Goal: Transaction & Acquisition: Purchase product/service

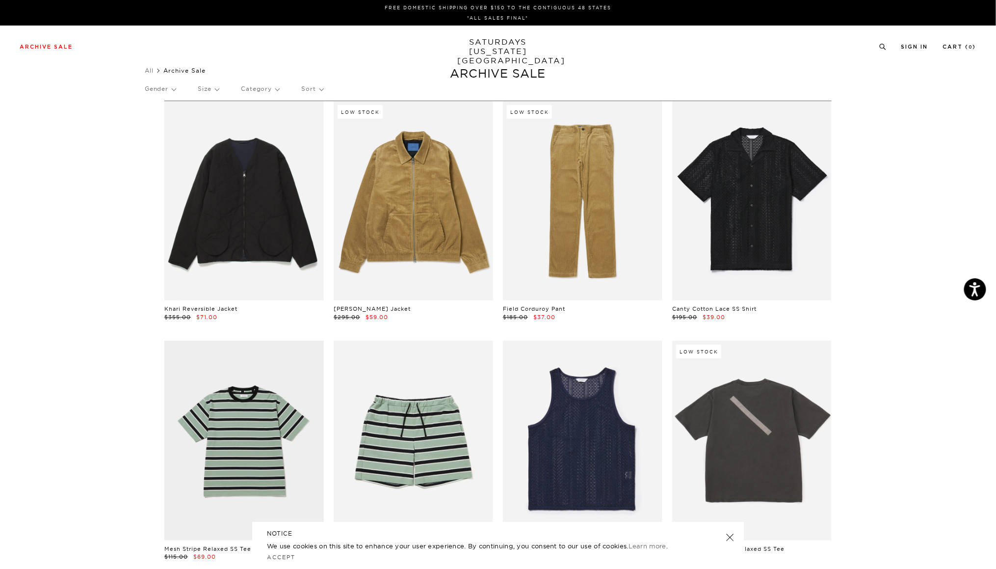
click at [323, 91] on p "Sort" at bounding box center [312, 89] width 22 height 23
click at [346, 148] on p "Price (Lowest-highest)" at bounding box center [338, 148] width 75 height 13
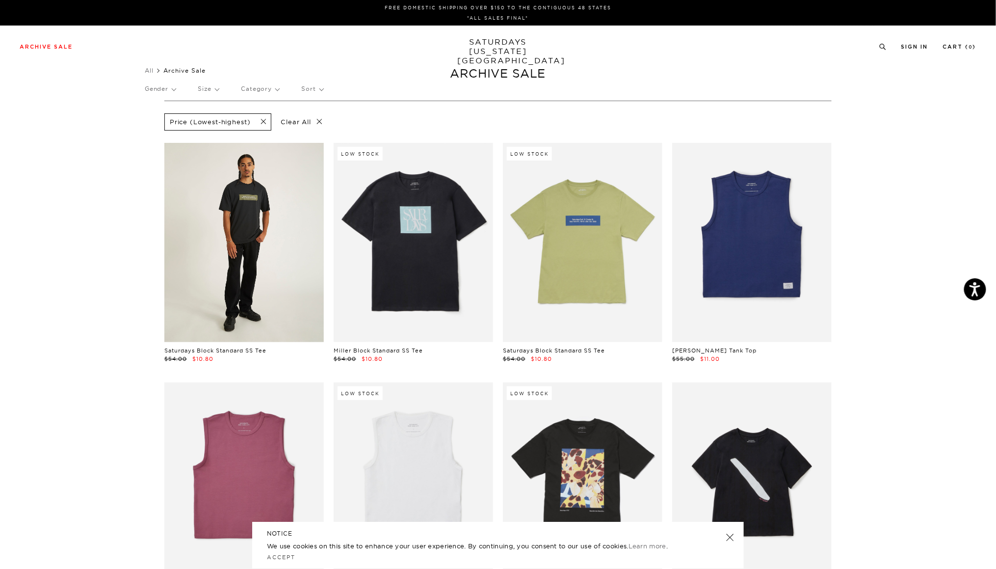
click at [233, 256] on link at bounding box center [244, 242] width 160 height 199
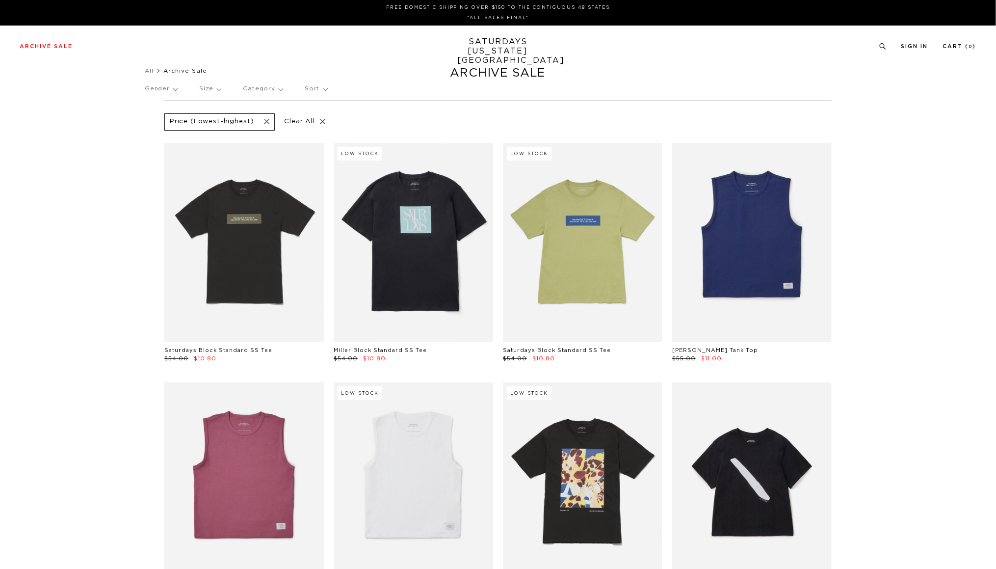
click at [218, 89] on p "Size" at bounding box center [210, 89] width 22 height 23
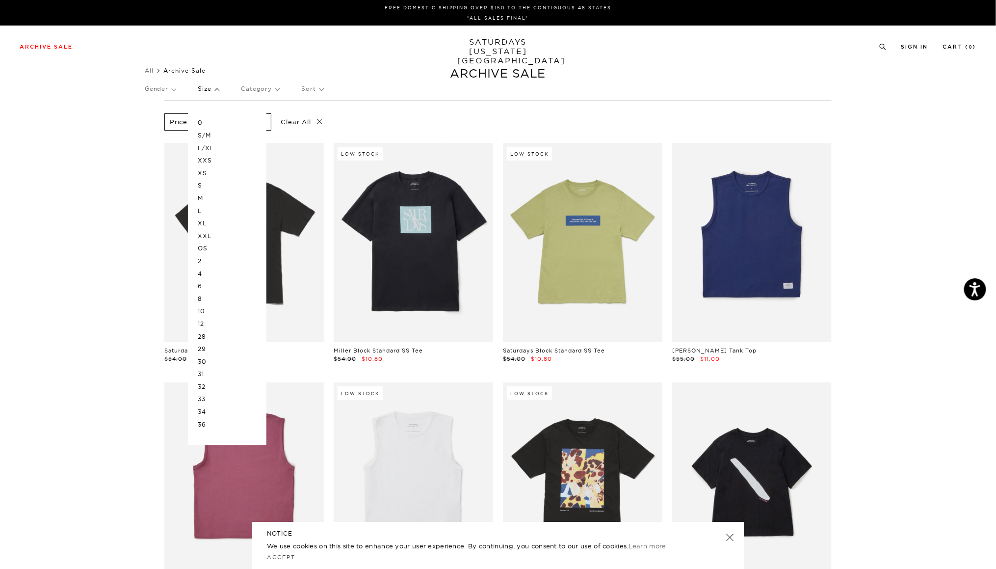
click at [212, 148] on p "L/XL" at bounding box center [227, 148] width 59 height 13
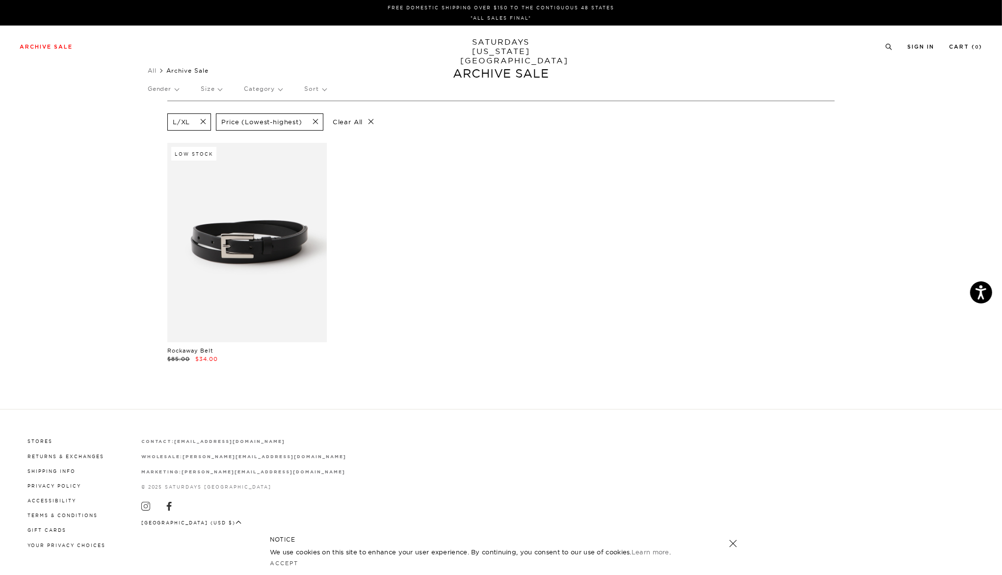
click at [219, 90] on p "Size" at bounding box center [211, 89] width 21 height 23
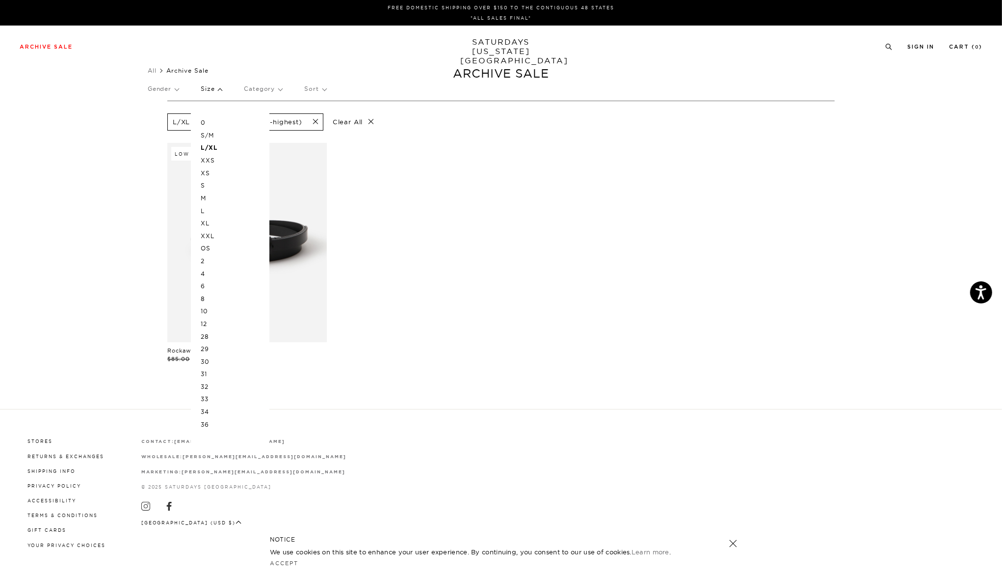
click at [208, 222] on p "XL" at bounding box center [230, 223] width 59 height 13
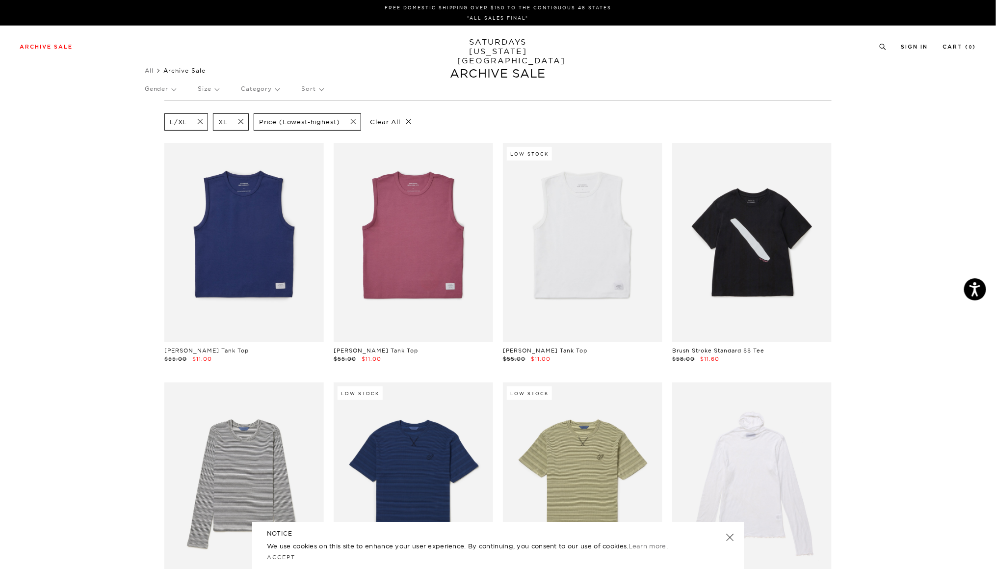
click at [202, 124] on span at bounding box center [197, 121] width 21 height 9
click at [176, 89] on p "Gender" at bounding box center [160, 89] width 31 height 23
click at [161, 123] on p "Mens" at bounding box center [174, 122] width 59 height 13
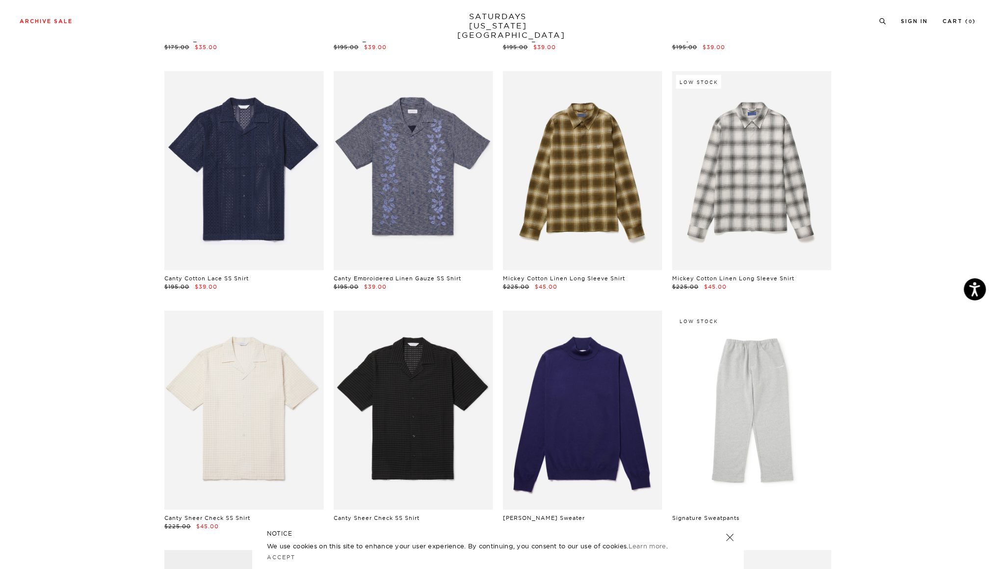
scroll to position [792, 0]
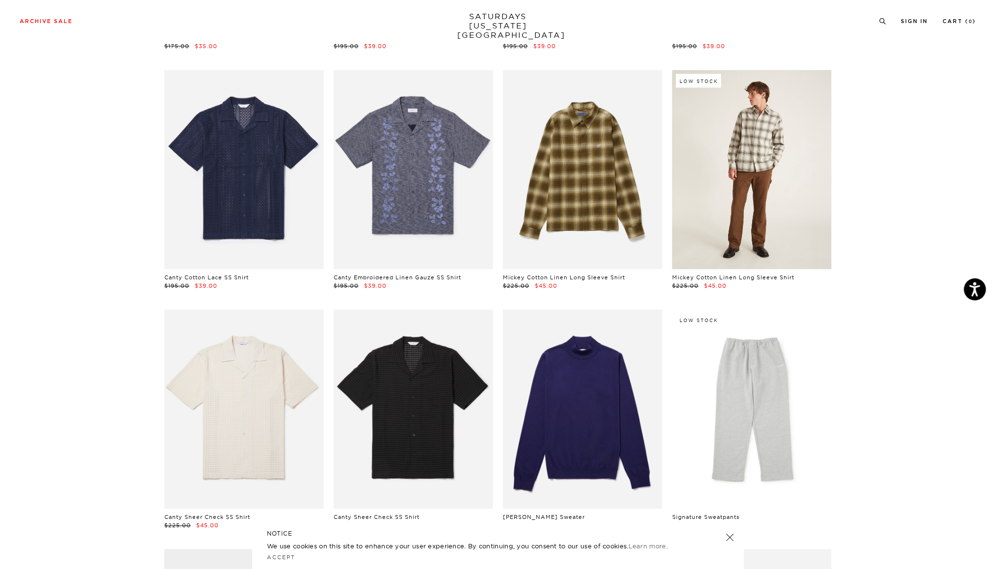
click at [726, 177] on link at bounding box center [752, 169] width 160 height 199
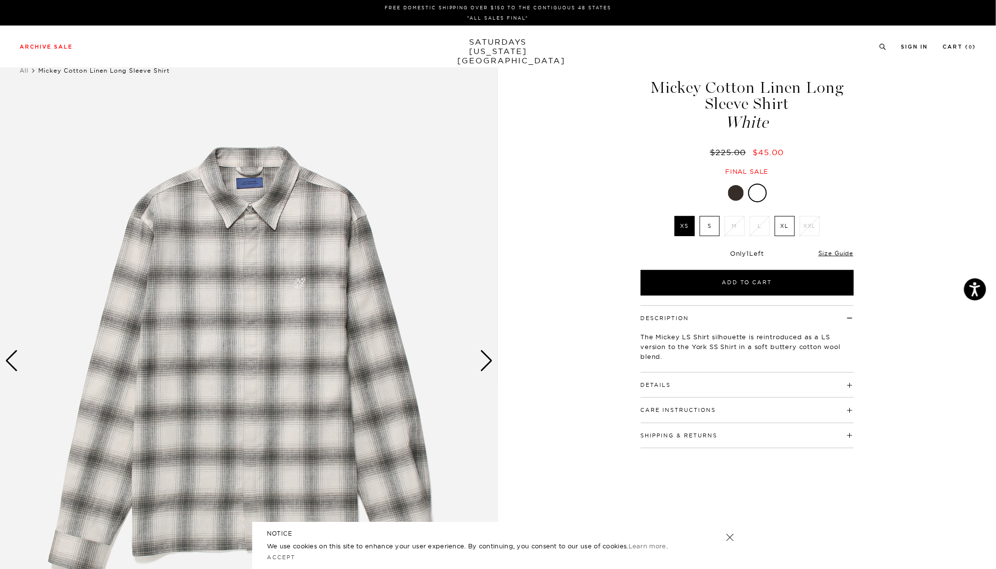
click at [489, 365] on div "Next slide" at bounding box center [486, 361] width 13 height 22
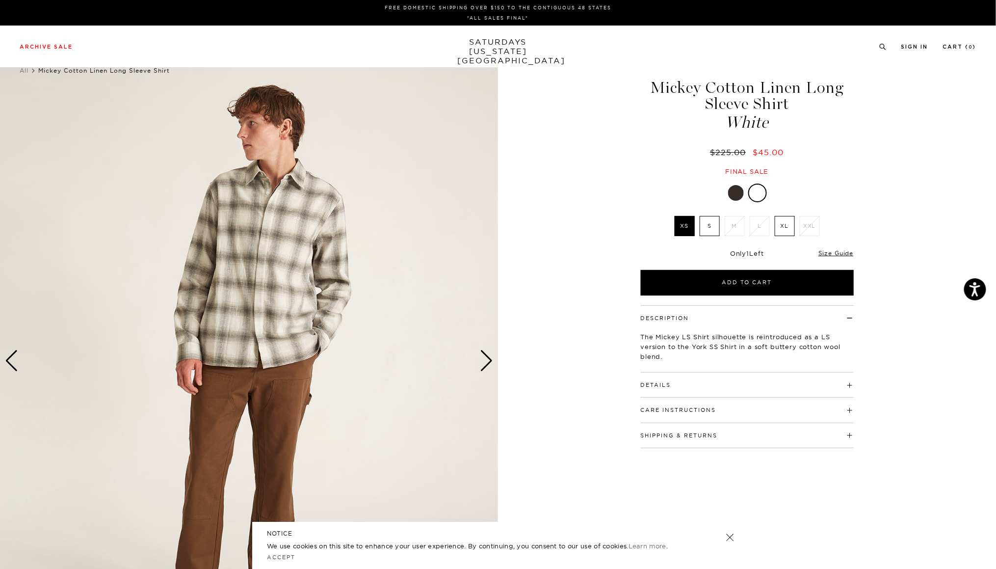
click at [489, 365] on div "Next slide" at bounding box center [486, 361] width 13 height 22
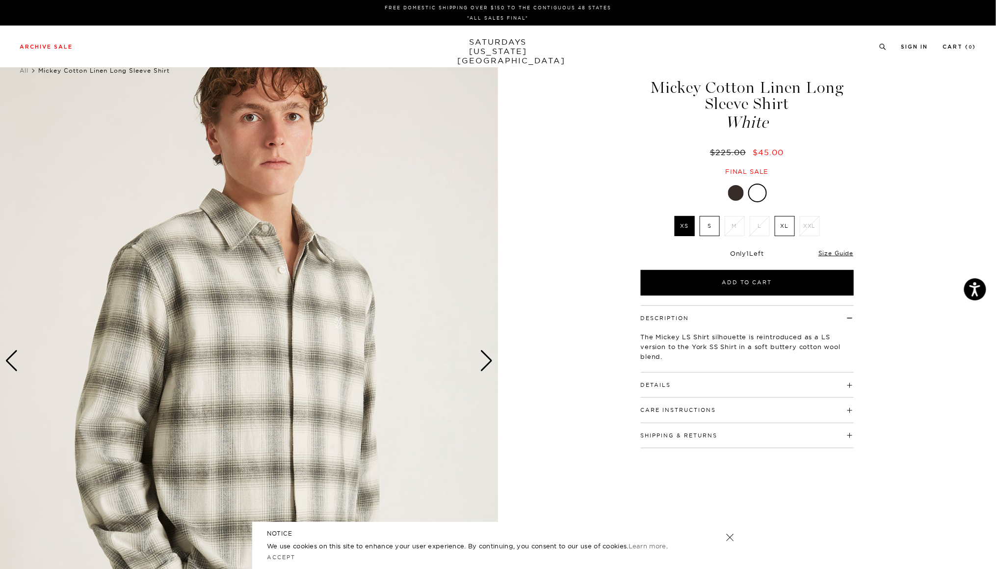
click at [489, 365] on div "Next slide" at bounding box center [486, 361] width 13 height 22
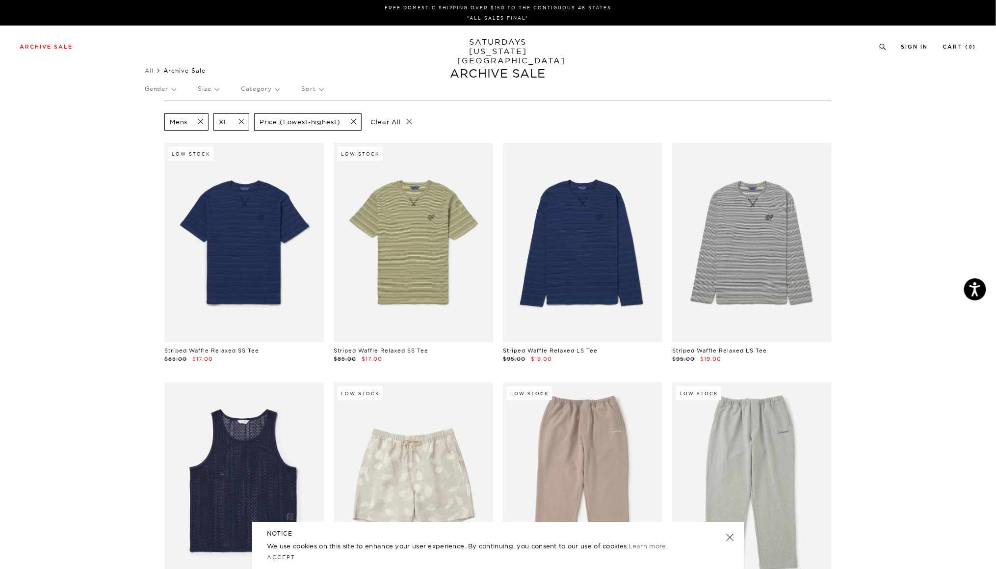
click at [241, 120] on span at bounding box center [238, 121] width 21 height 9
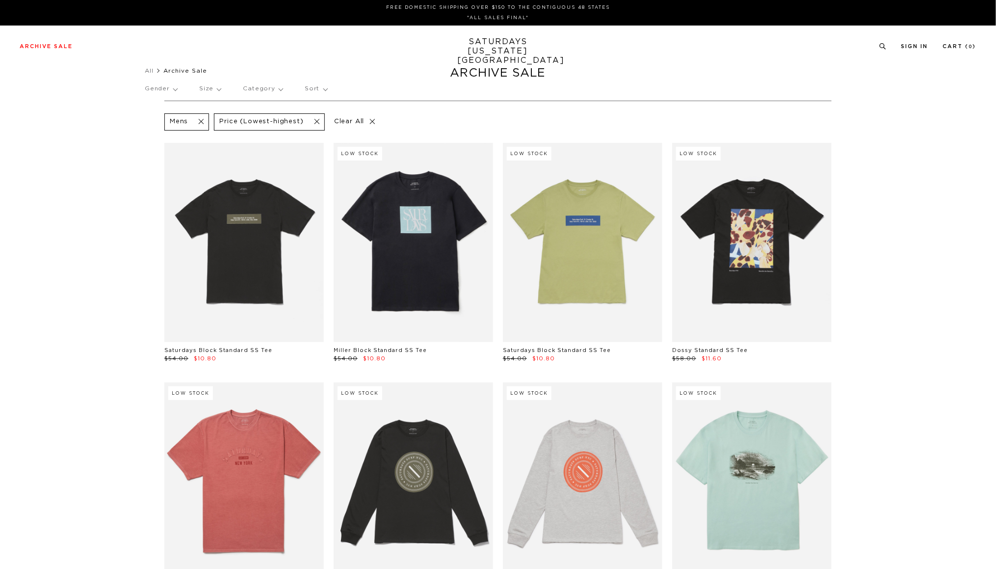
click at [177, 89] on p "Gender" at bounding box center [161, 89] width 32 height 23
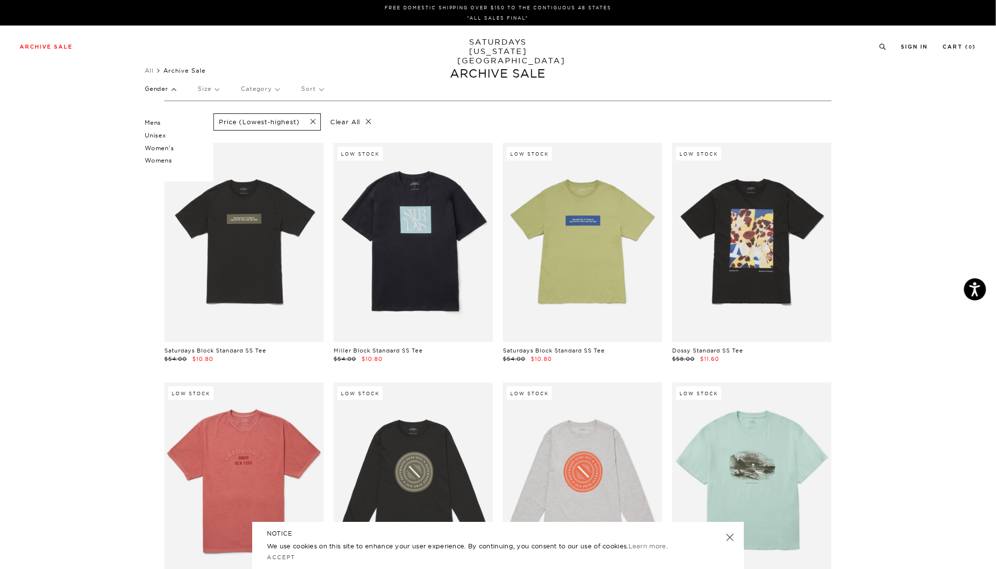
click at [160, 135] on p "Unisex" at bounding box center [174, 135] width 59 height 13
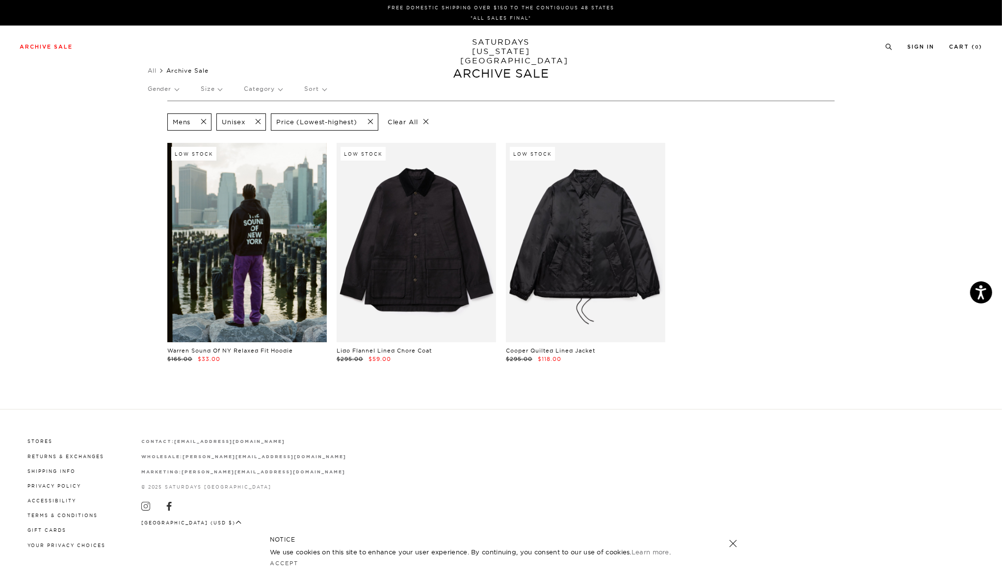
click at [251, 256] on link at bounding box center [247, 242] width 160 height 199
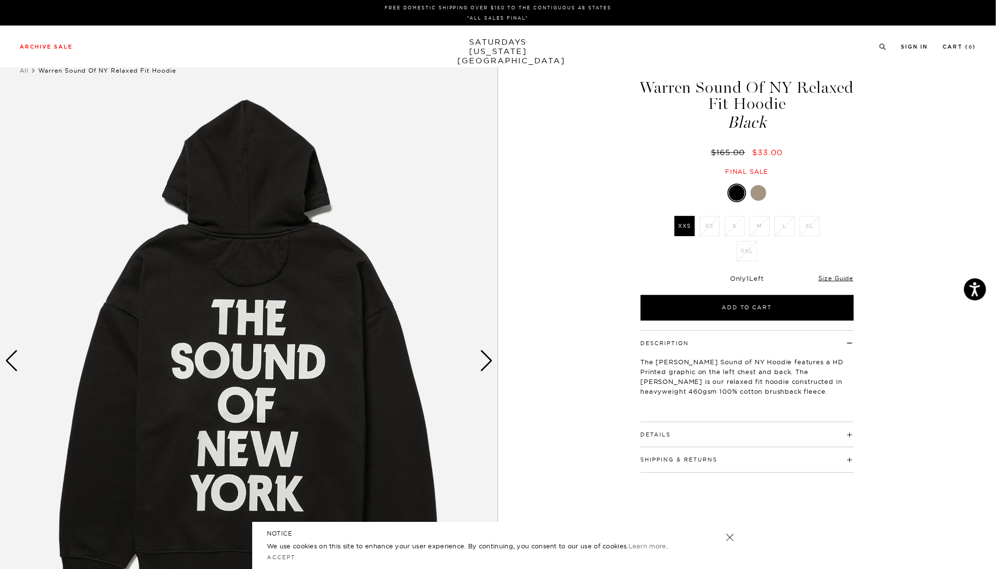
click at [762, 195] on div at bounding box center [759, 193] width 16 height 16
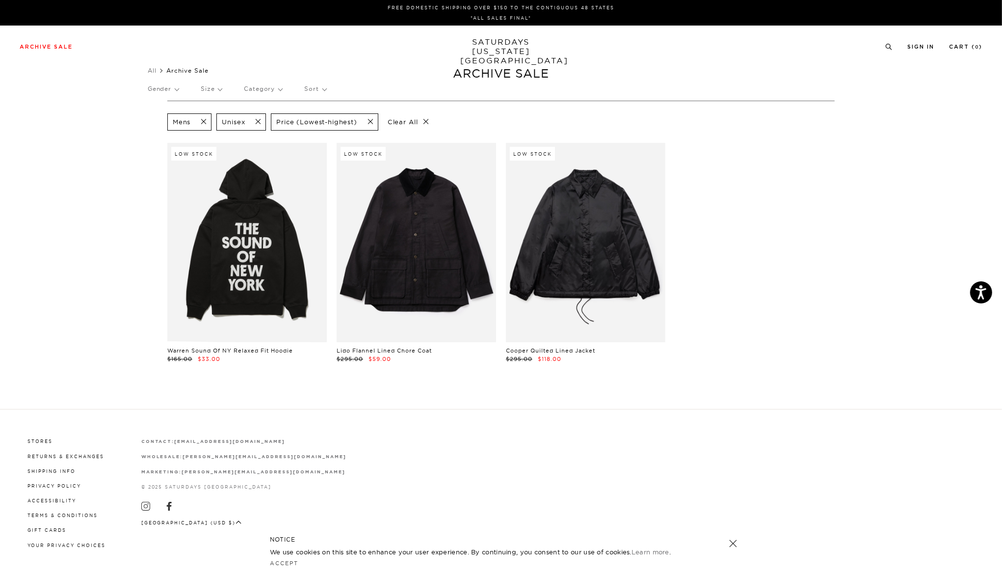
click at [258, 122] on span at bounding box center [255, 121] width 21 height 9
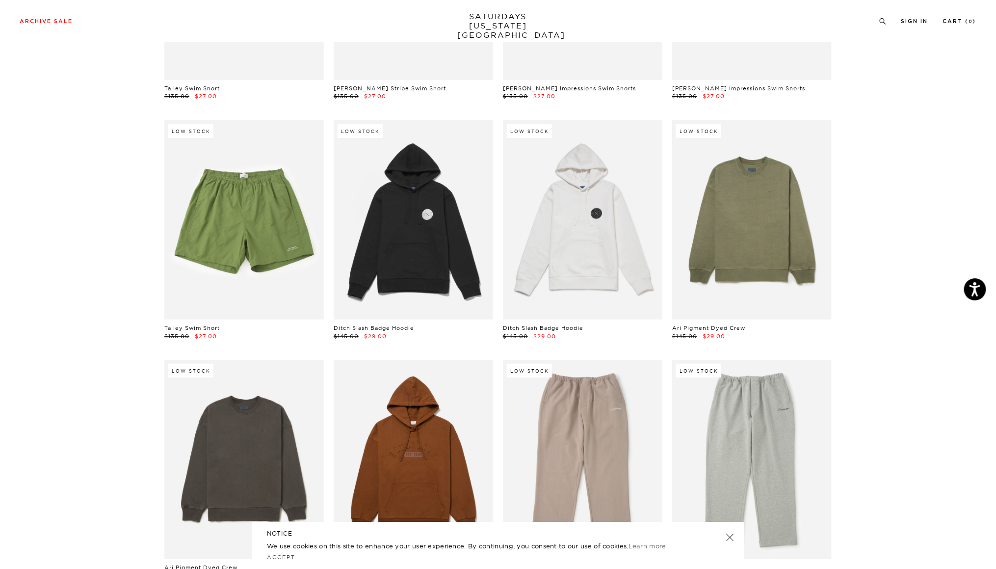
scroll to position [3618, 0]
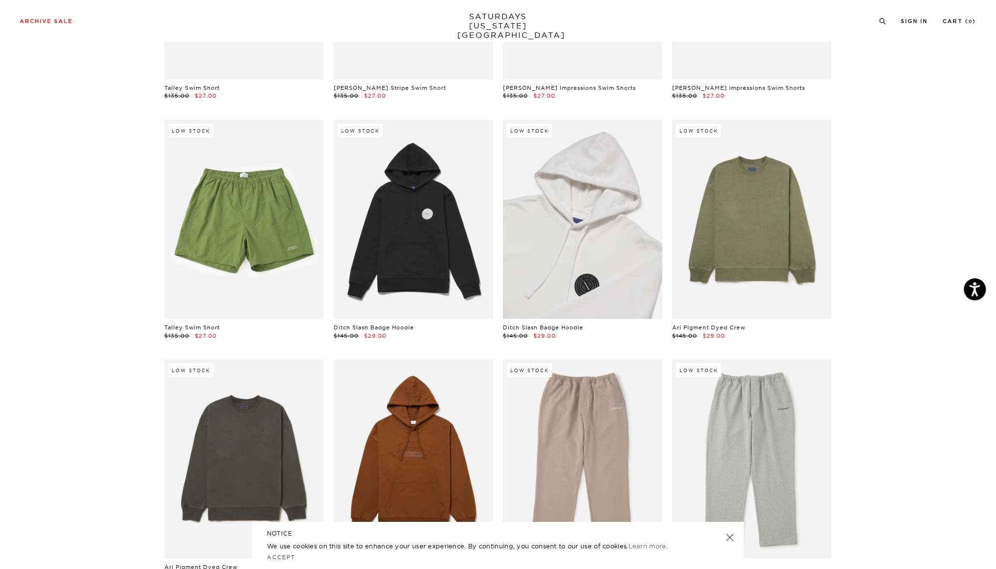
click at [596, 245] on link at bounding box center [583, 219] width 160 height 199
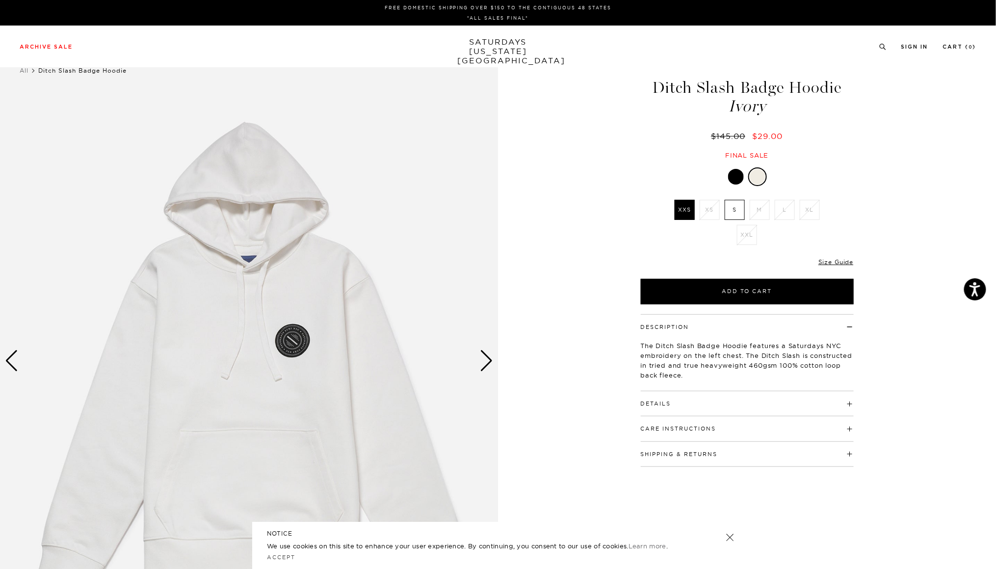
click at [482, 361] on div "Next slide" at bounding box center [486, 361] width 13 height 22
click at [486, 360] on div "Next slide" at bounding box center [486, 361] width 13 height 22
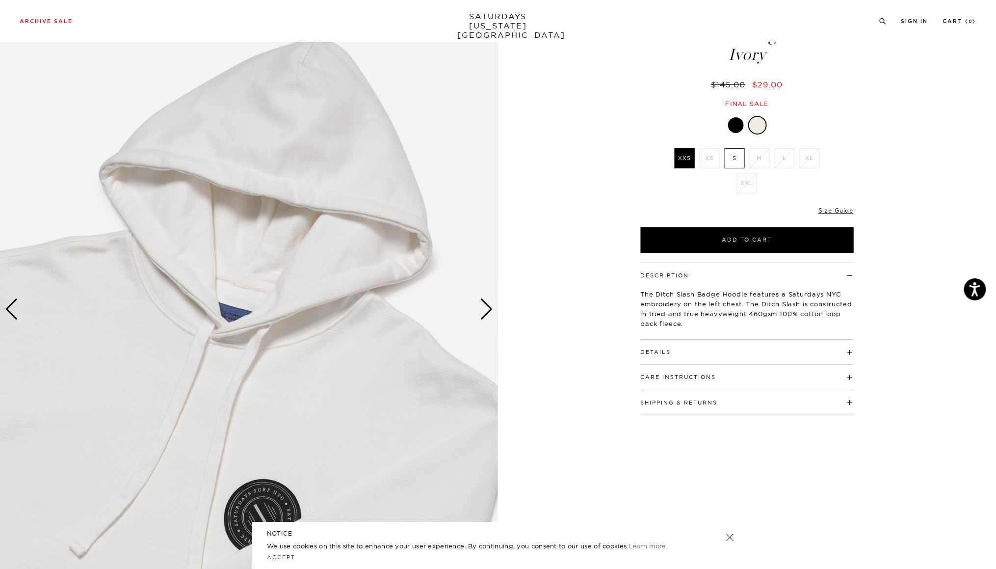
scroll to position [55, 0]
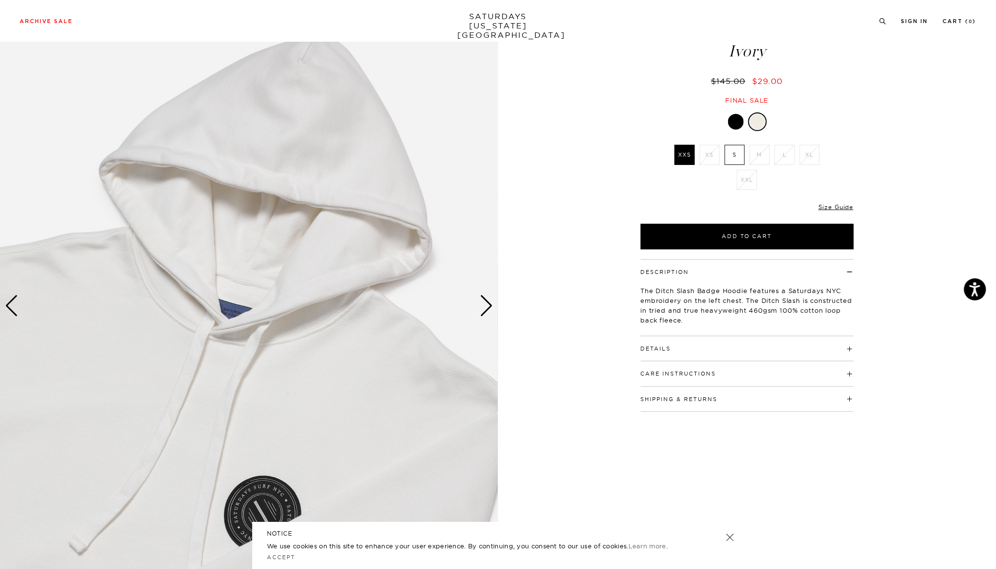
click at [488, 306] on div "Next slide" at bounding box center [486, 306] width 13 height 22
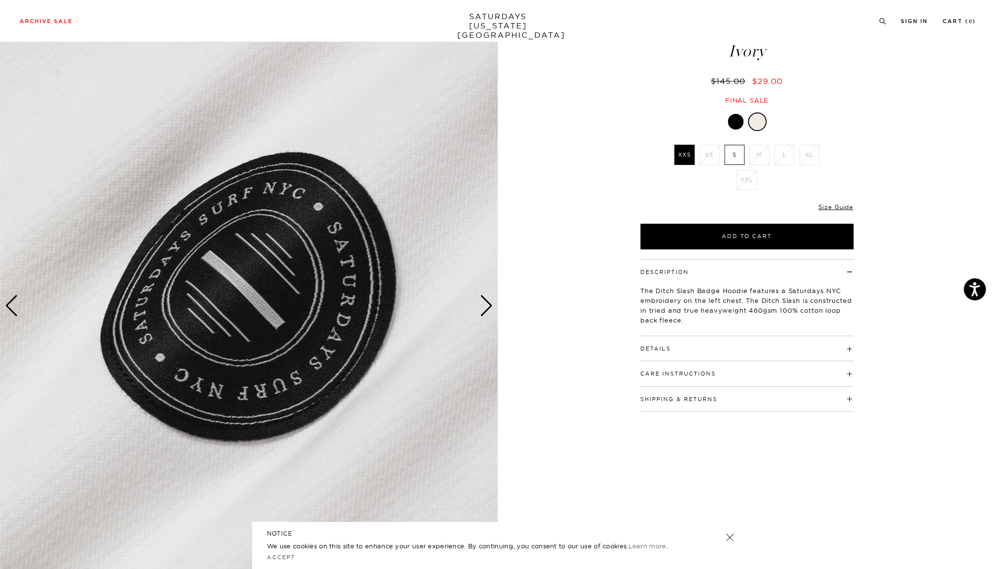
click at [488, 306] on div "Next slide" at bounding box center [486, 306] width 13 height 22
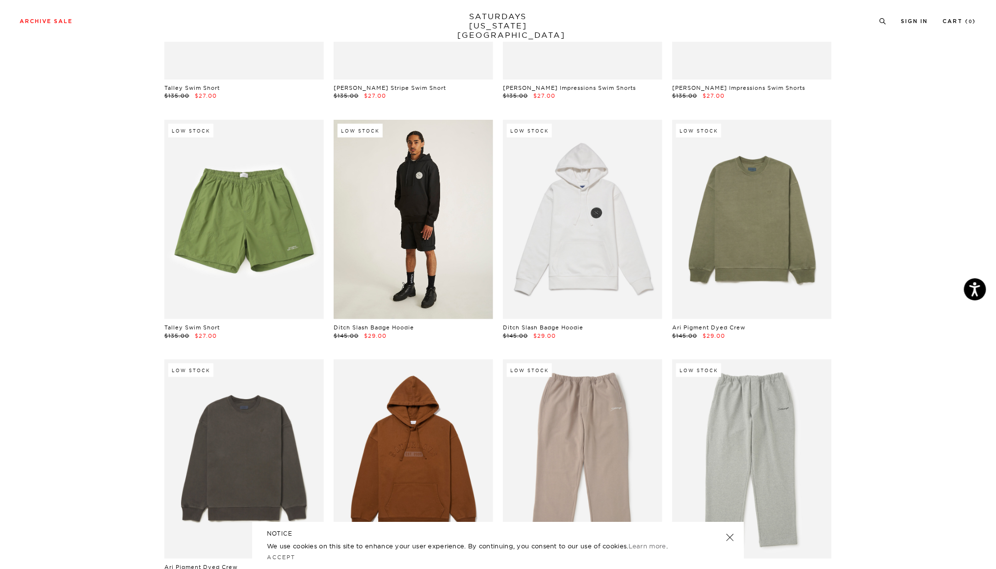
click at [429, 254] on link at bounding box center [414, 219] width 160 height 199
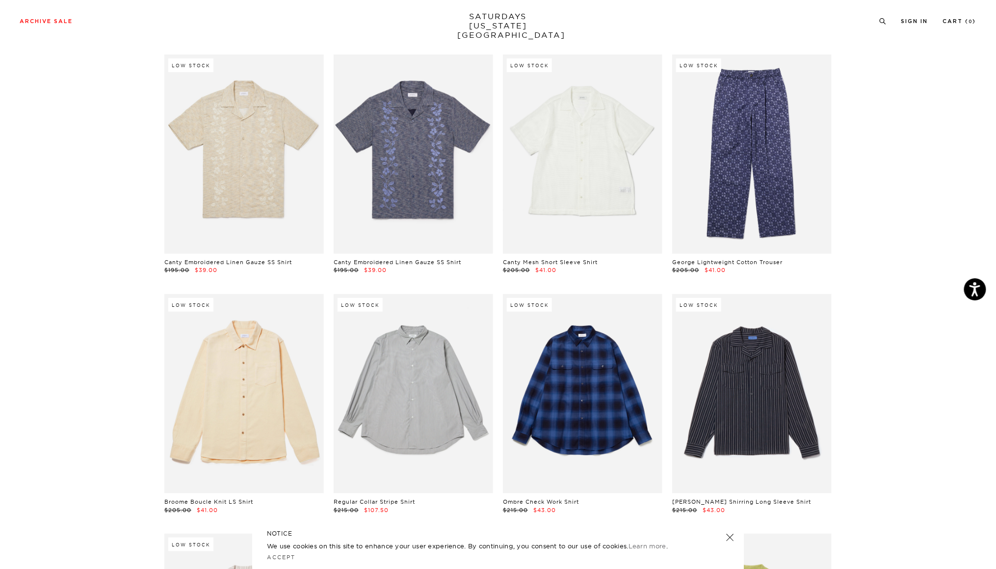
scroll to position [7616, 0]
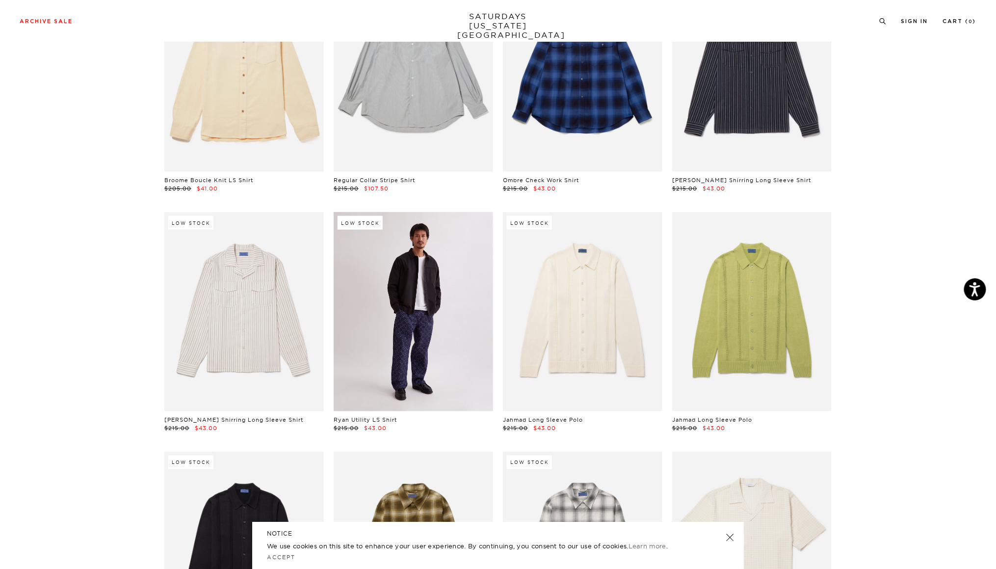
click at [410, 330] on link at bounding box center [414, 311] width 160 height 199
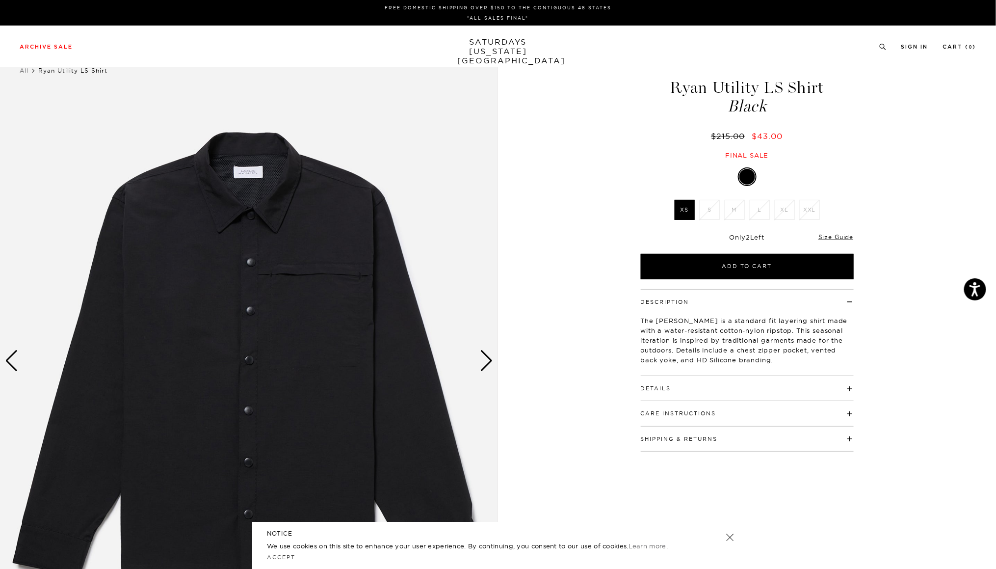
click at [484, 360] on div "Next slide" at bounding box center [486, 361] width 13 height 22
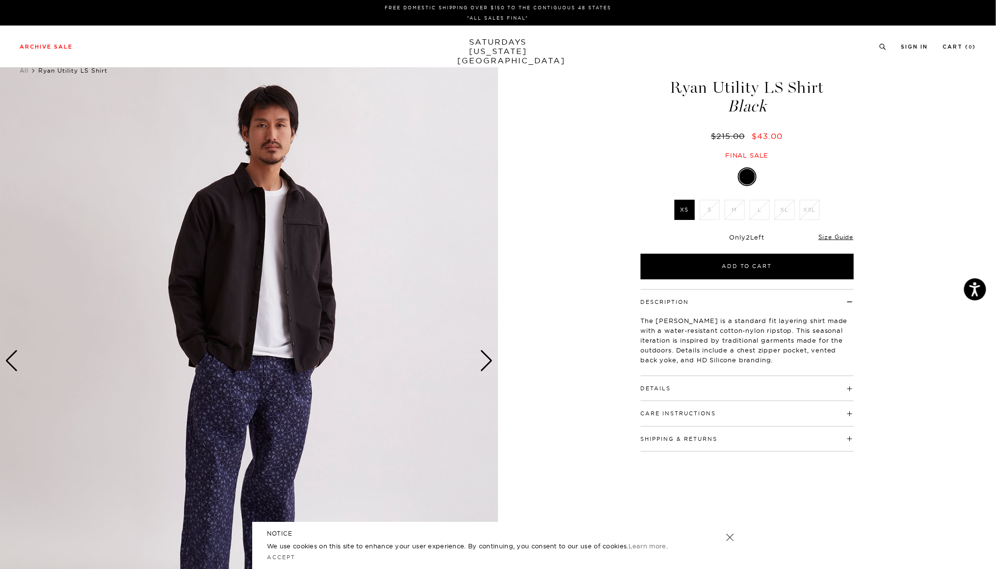
click at [484, 360] on div "Next slide" at bounding box center [486, 361] width 13 height 22
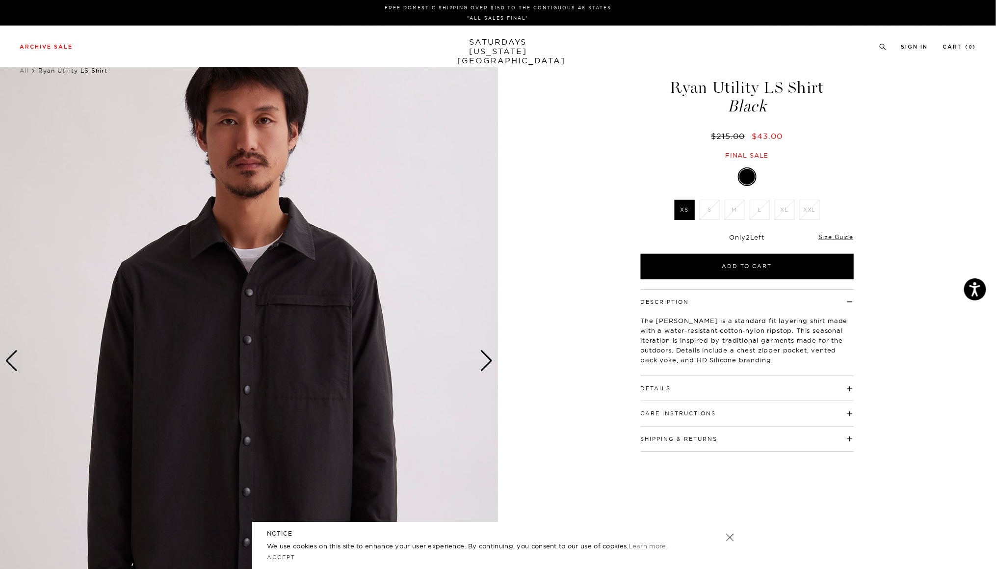
click at [484, 360] on div "Next slide" at bounding box center [486, 361] width 13 height 22
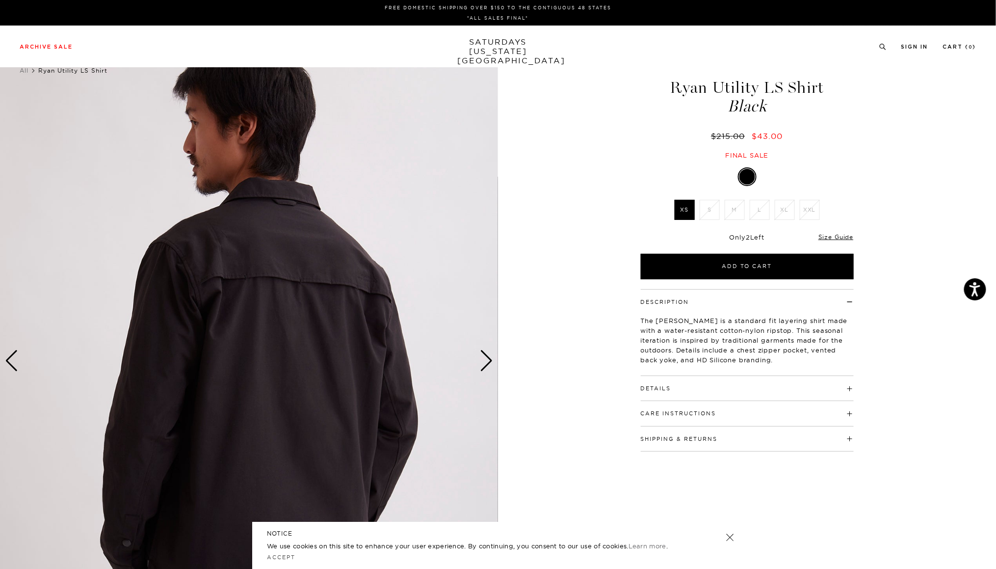
click at [484, 360] on div "Next slide" at bounding box center [486, 361] width 13 height 22
